Goal: Task Accomplishment & Management: Use online tool/utility

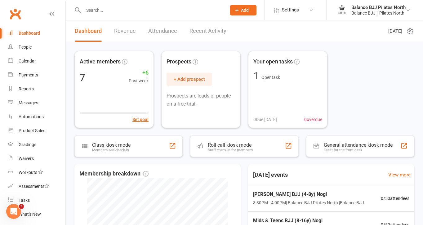
click at [119, 12] on input "text" at bounding box center [152, 10] width 140 height 9
type input "[PERSON_NAME]"
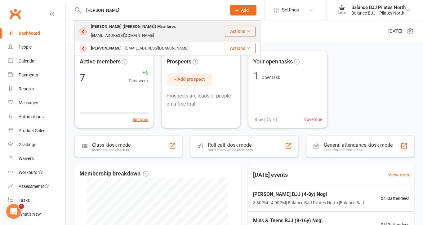
click at [115, 29] on div "[PERSON_NAME] ([PERSON_NAME]) Miraflores" at bounding box center [133, 26] width 89 height 9
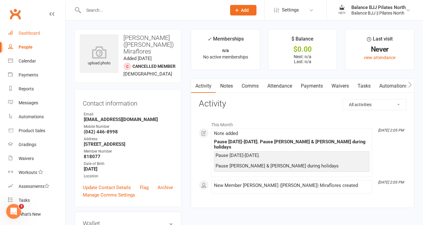
click at [35, 34] on div "Dashboard" at bounding box center [29, 33] width 21 height 5
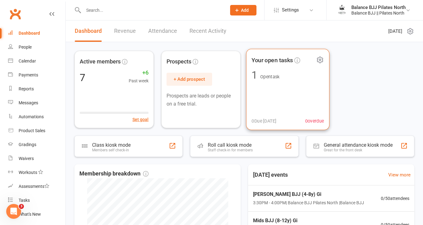
click at [281, 100] on div "Your open tasks 1 Open task 0 Due [DATE] 0 overdue" at bounding box center [287, 90] width 83 height 82
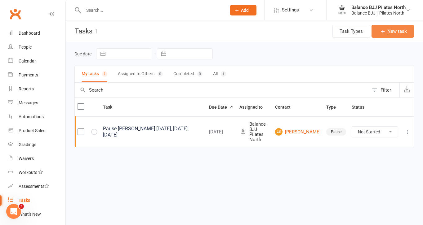
click at [396, 32] on button "New task" at bounding box center [392, 31] width 42 height 13
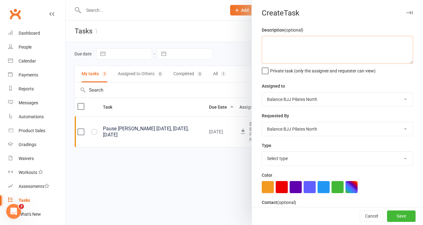
click at [290, 54] on textarea at bounding box center [337, 50] width 151 height 28
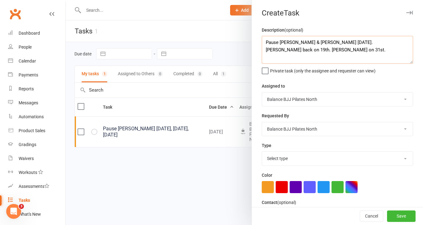
type textarea "Pause [PERSON_NAME] & [PERSON_NAME] [DATE]. [PERSON_NAME] back on 19th. [PERSON…"
click at [265, 71] on label "Private task (only the assignee and requester can view)" at bounding box center [319, 69] width 114 height 6
click at [265, 66] on input "Private task (only the assignee and requester can view)" at bounding box center [319, 66] width 114 height 0
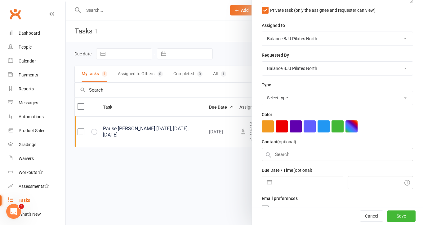
scroll to position [65, 0]
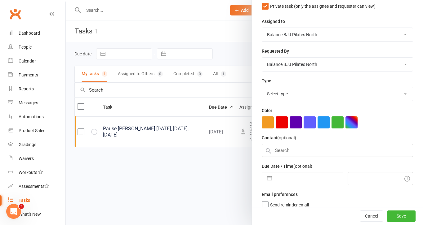
click at [303, 95] on select "Select type E-mail Meeting Pause Phone call Add new task type" at bounding box center [337, 94] width 151 height 14
select select "35287"
click at [262, 88] on select "Select type E-mail Meeting Pause Phone call Add new task type" at bounding box center [337, 94] width 151 height 14
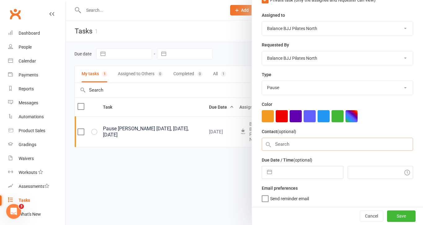
click at [312, 142] on input "text" at bounding box center [337, 144] width 151 height 13
click at [306, 177] on input "text" at bounding box center [309, 172] width 68 height 12
select select "6"
select select "2025"
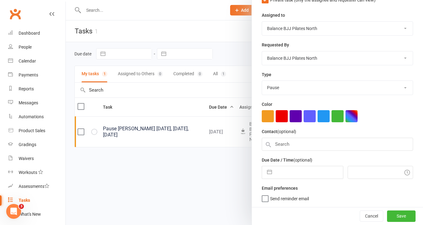
select select "7"
select select "2025"
select select "8"
select select "2025"
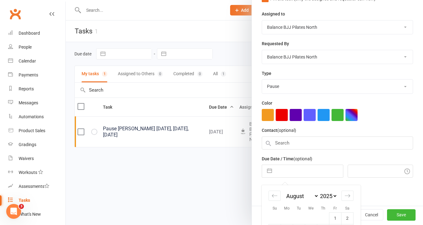
scroll to position [139, 0]
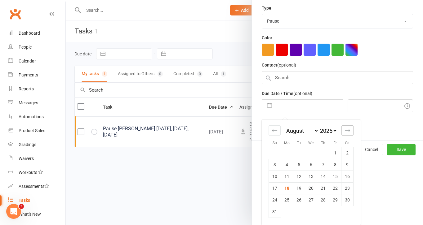
click at [346, 131] on icon "Move forward to switch to the next month." at bounding box center [347, 130] width 5 height 3
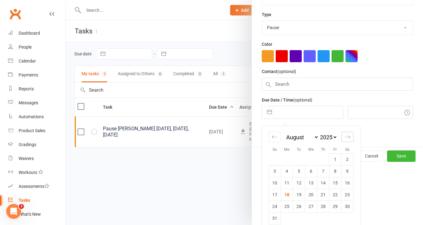
select select "9"
select select "2025"
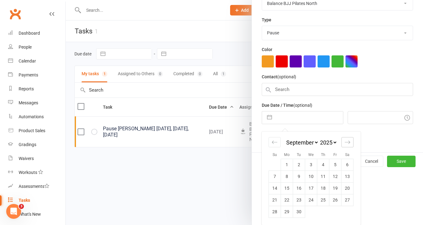
scroll to position [127, 0]
click at [284, 213] on td "29" at bounding box center [287, 212] width 12 height 12
type input "[DATE]"
type input "7:30am"
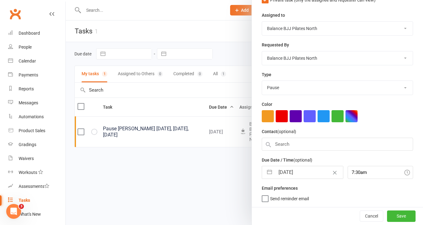
click at [263, 201] on label "Send reminder email" at bounding box center [285, 197] width 47 height 6
click at [263, 194] on input "Send reminder email" at bounding box center [285, 194] width 47 height 0
click at [398, 214] on button "Save" at bounding box center [401, 216] width 29 height 11
